Goal: Information Seeking & Learning: Learn about a topic

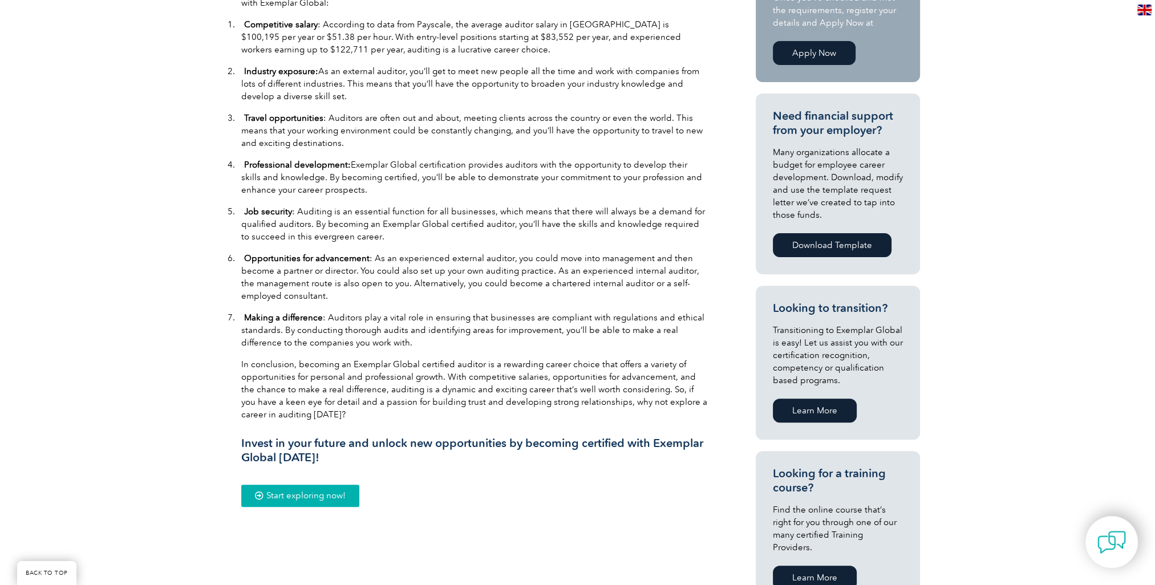
scroll to position [456, 0]
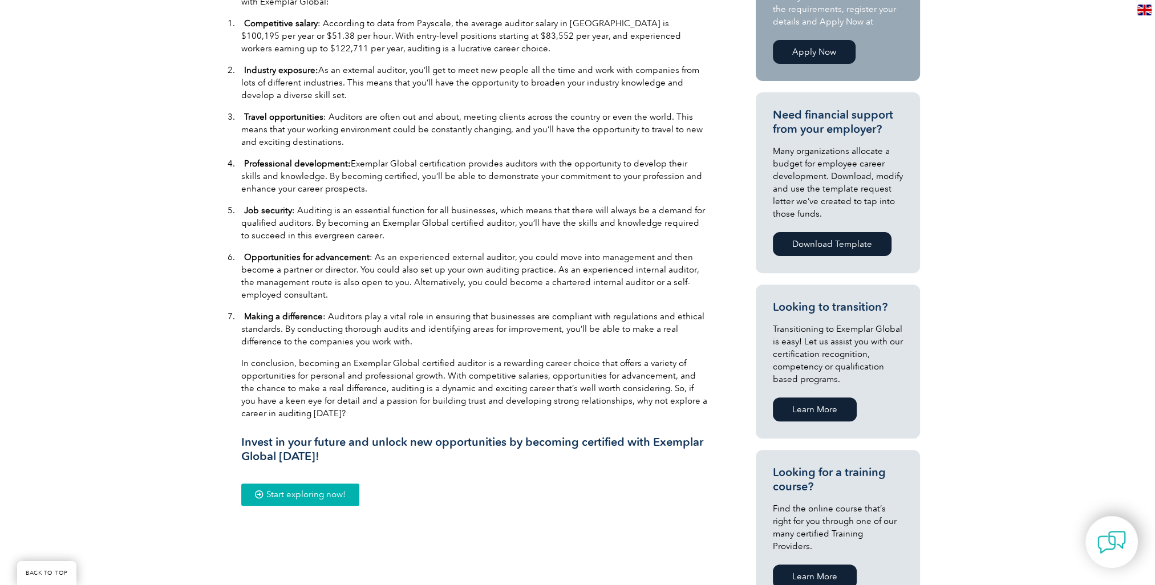
click at [350, 491] on link "Start exploring now!" at bounding box center [300, 495] width 118 height 22
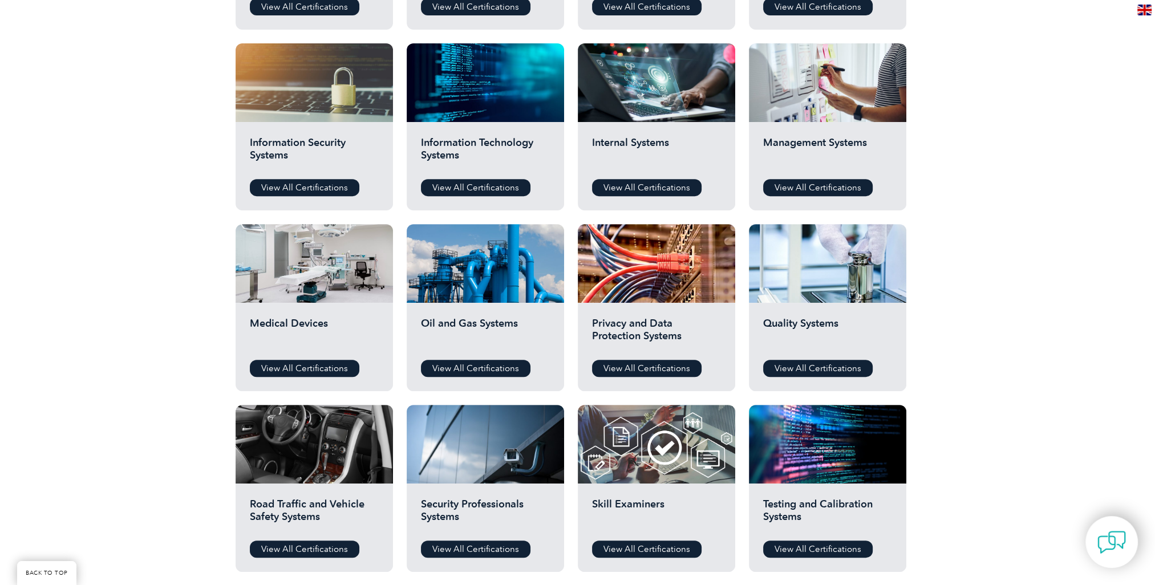
scroll to position [627, 0]
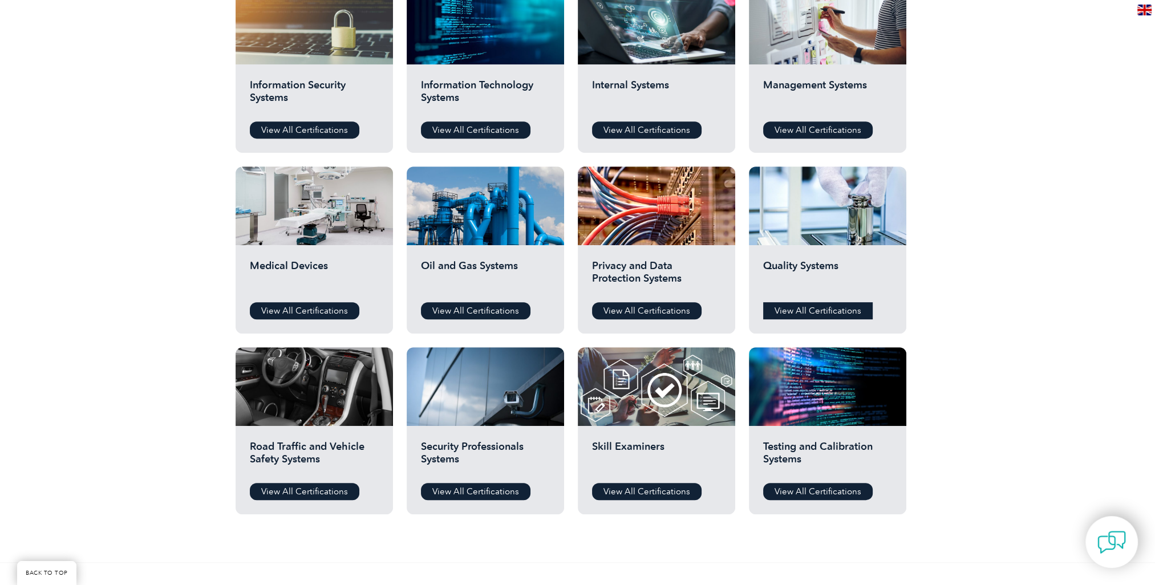
click at [802, 314] on link "View All Certifications" at bounding box center [818, 310] width 110 height 17
click at [293, 307] on link "View All Certifications" at bounding box center [305, 310] width 110 height 17
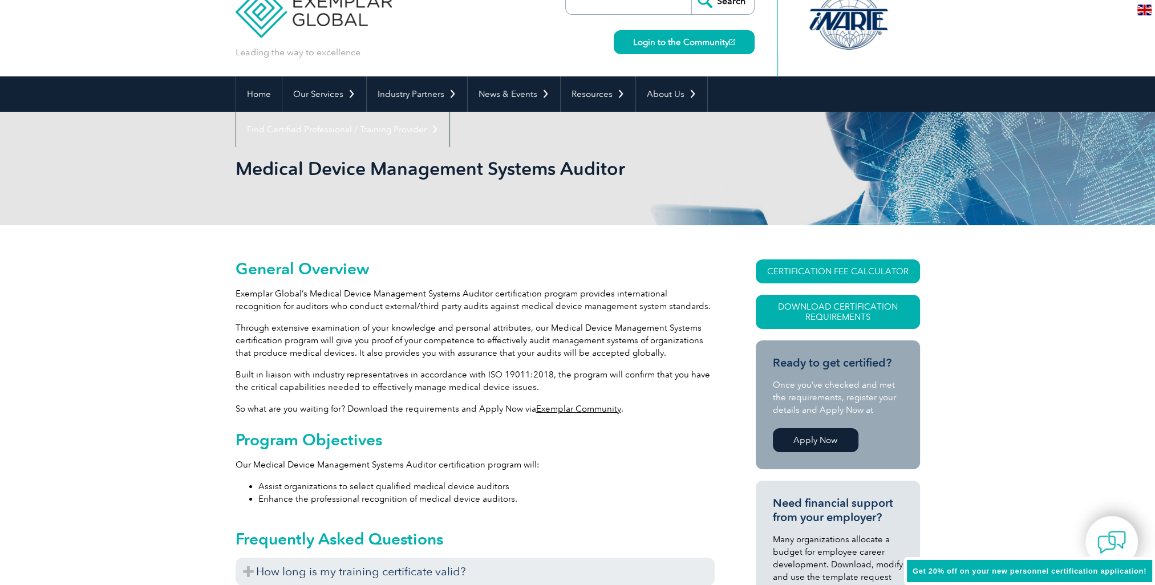
scroll to position [114, 0]
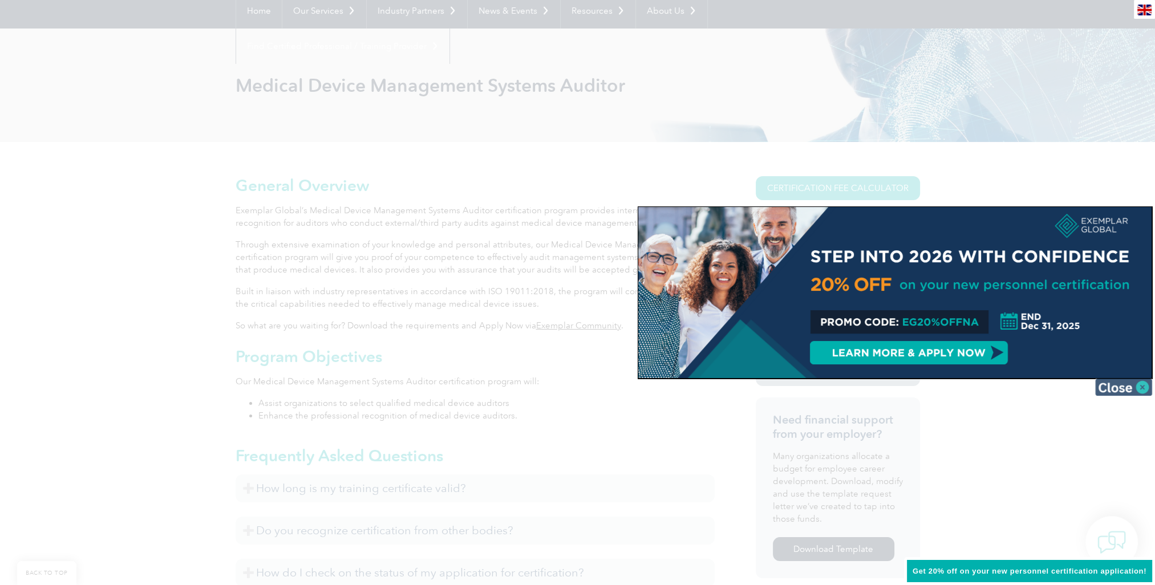
click at [1127, 386] on img at bounding box center [1123, 387] width 57 height 17
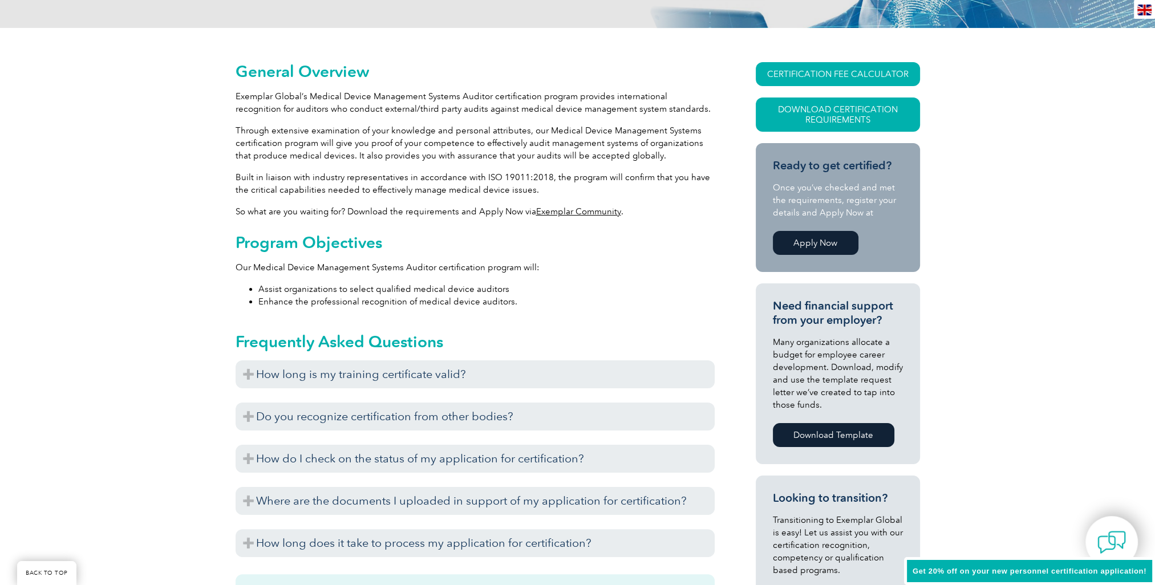
scroll to position [342, 0]
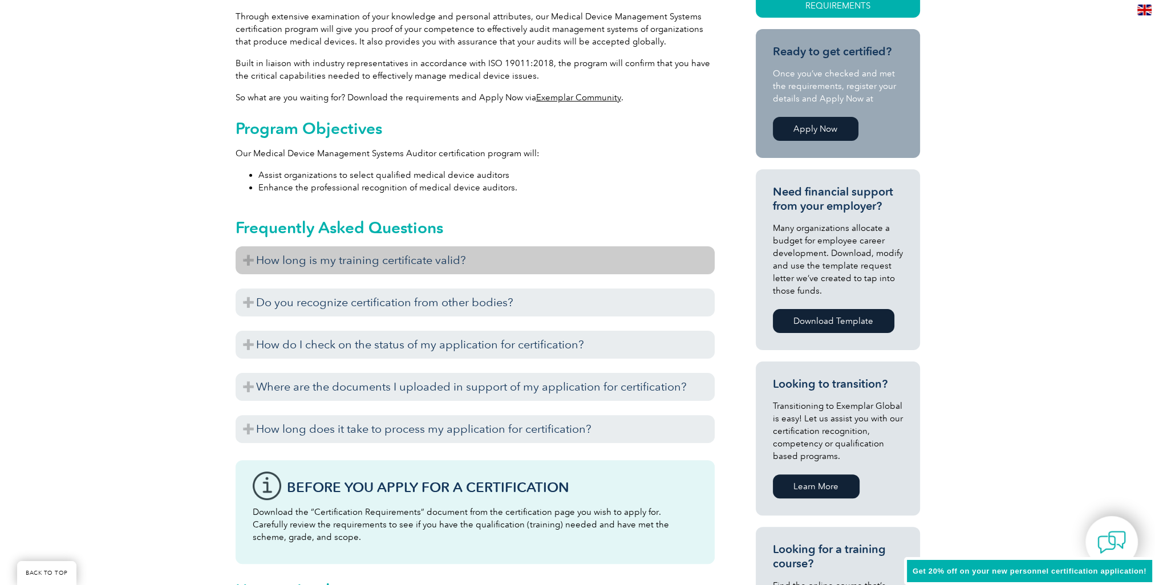
click at [484, 260] on h3 "How long is my training certificate valid?" at bounding box center [475, 260] width 479 height 28
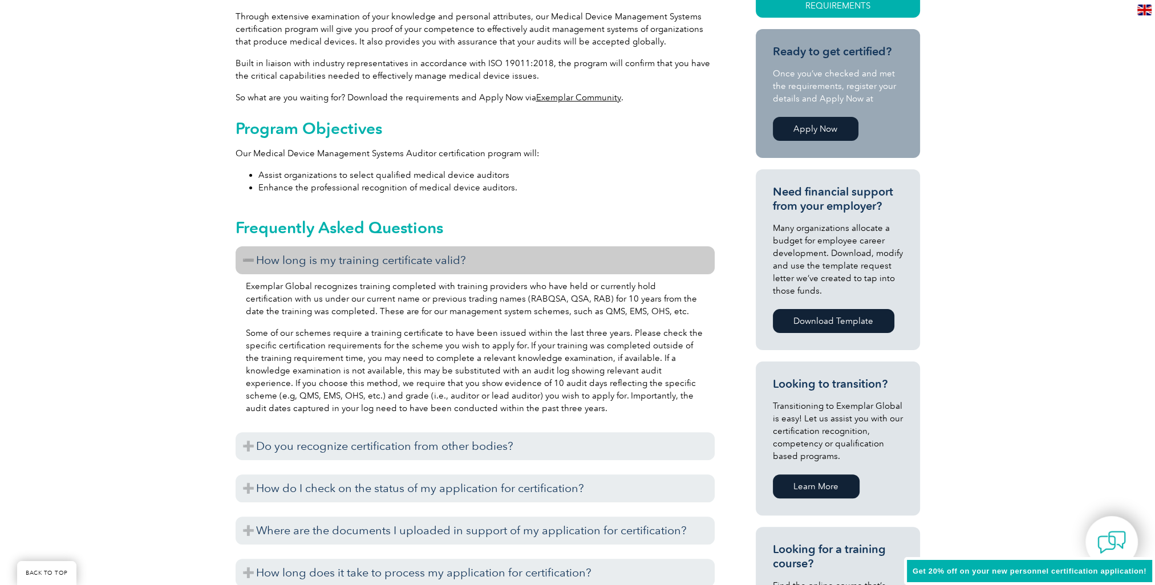
click at [484, 260] on h3 "How long is my training certificate valid?" at bounding box center [475, 260] width 479 height 28
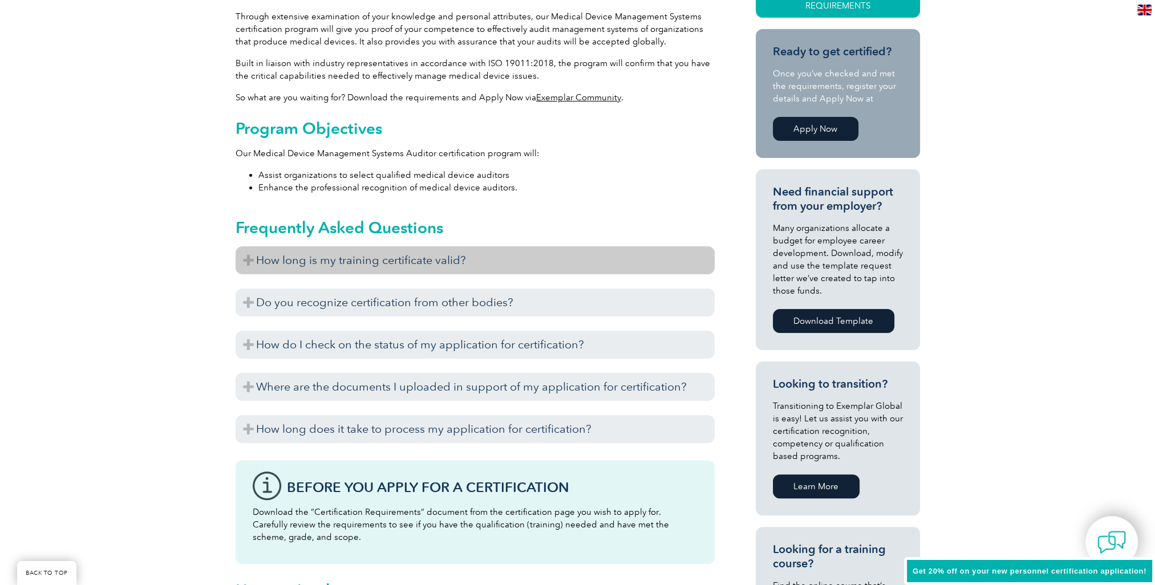
click at [495, 261] on h3 "How long is my training certificate valid?" at bounding box center [475, 260] width 479 height 28
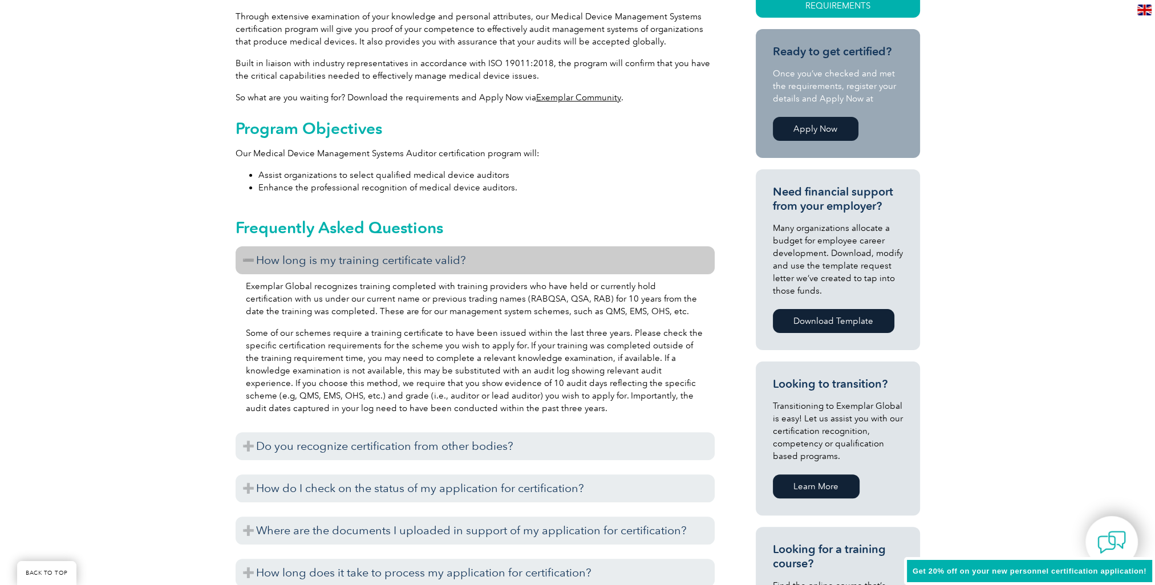
click at [495, 261] on h3 "How long is my training certificate valid?" at bounding box center [475, 260] width 479 height 28
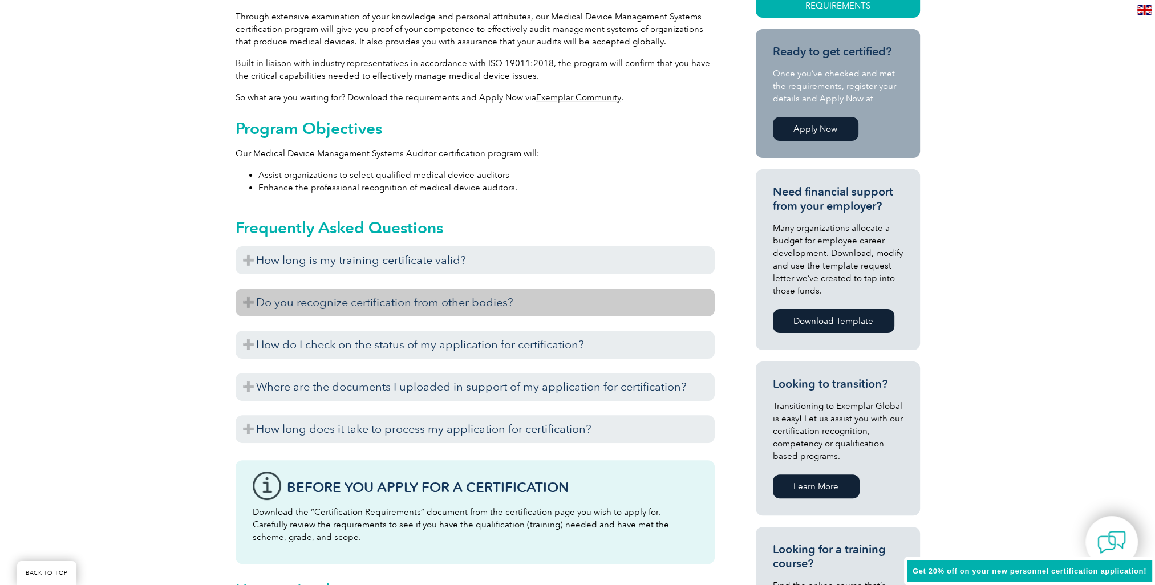
click at [500, 295] on h3 "Do you recognize certification from other bodies?" at bounding box center [475, 303] width 479 height 28
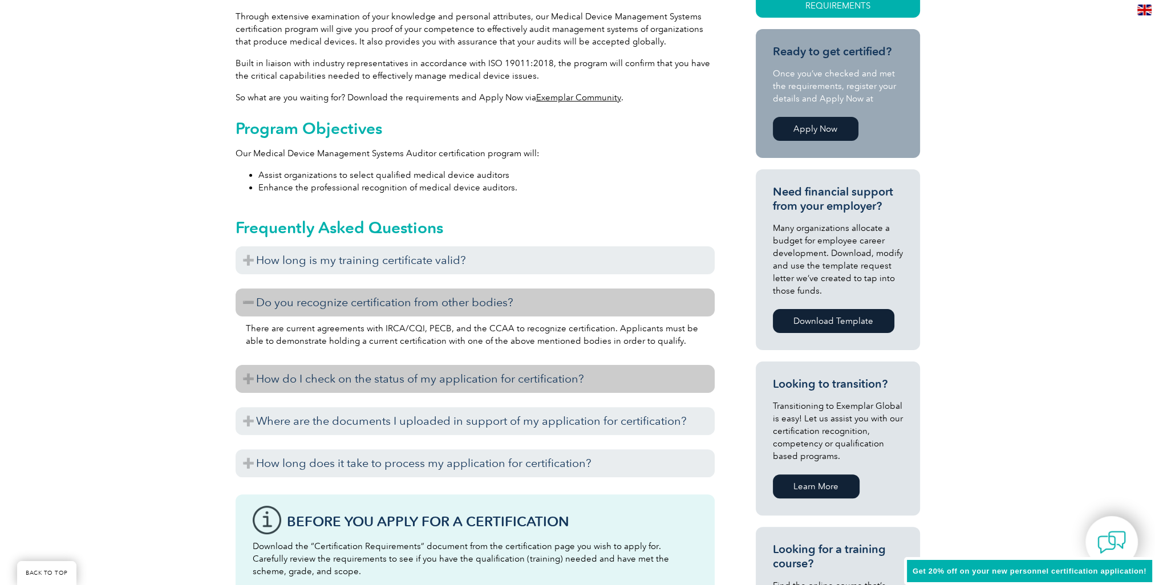
click at [495, 375] on h3 "How do I check on the status of my application for certification?" at bounding box center [475, 379] width 479 height 28
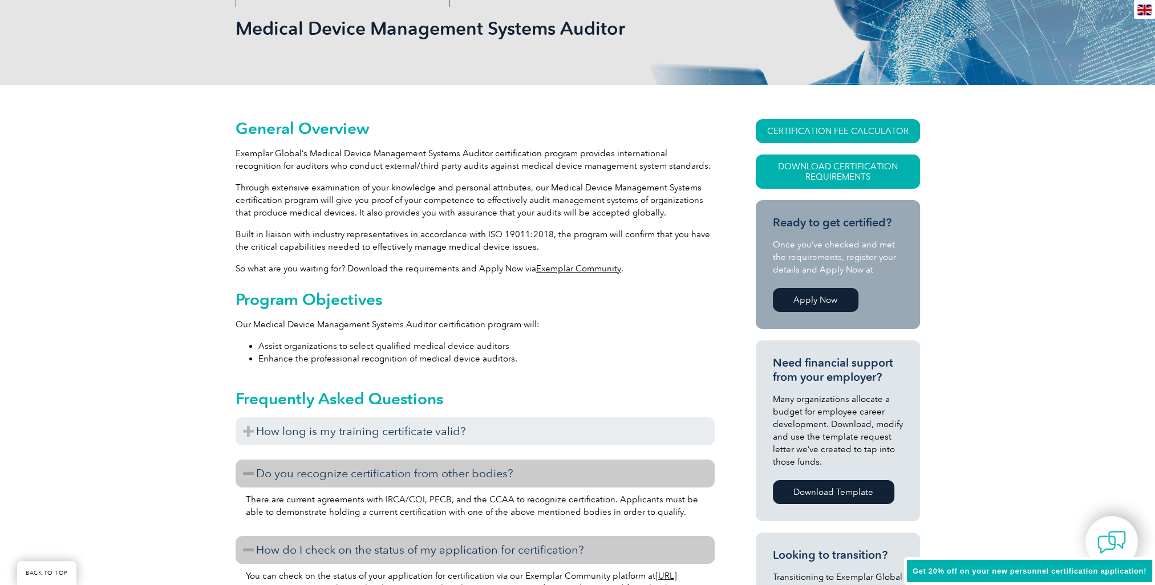
scroll to position [57, 0]
